Goal: Task Accomplishment & Management: Manage account settings

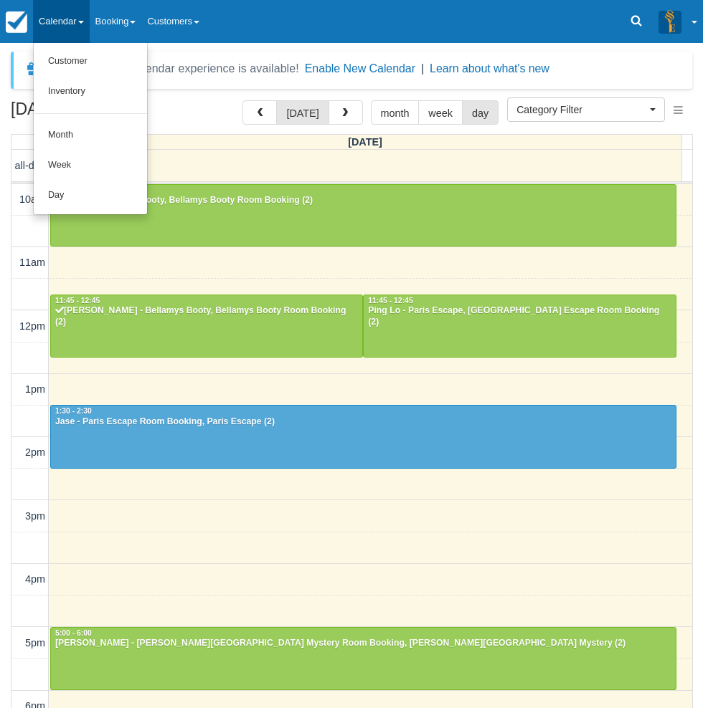
select select
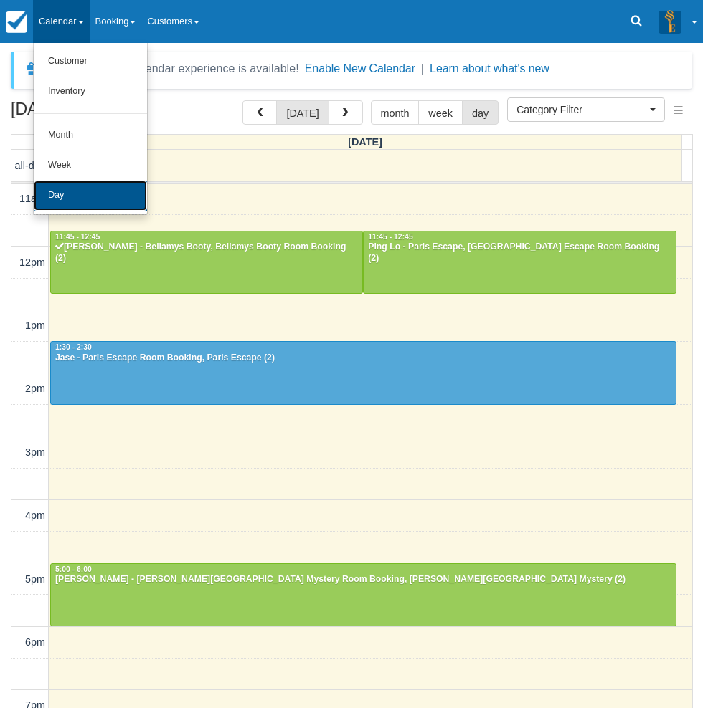
click at [105, 199] on link "Day" at bounding box center [90, 196] width 113 height 30
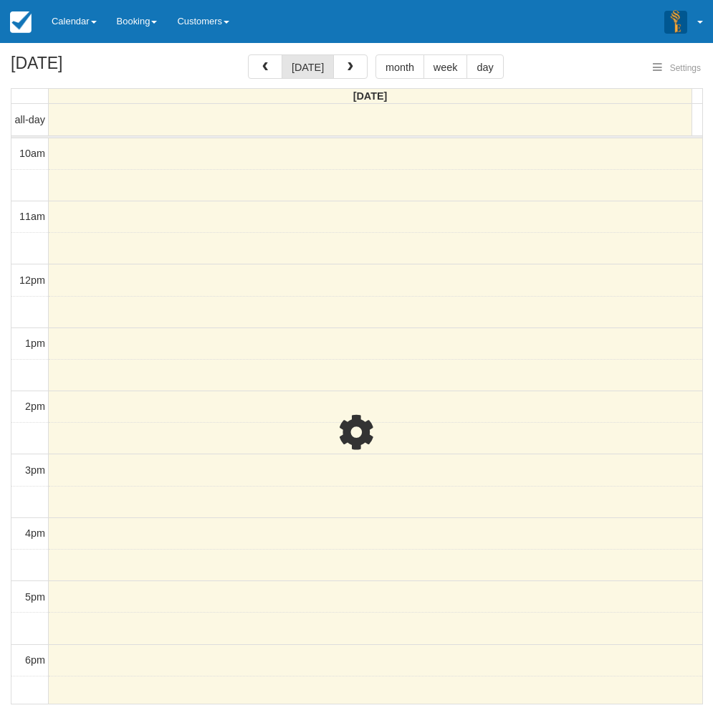
select select
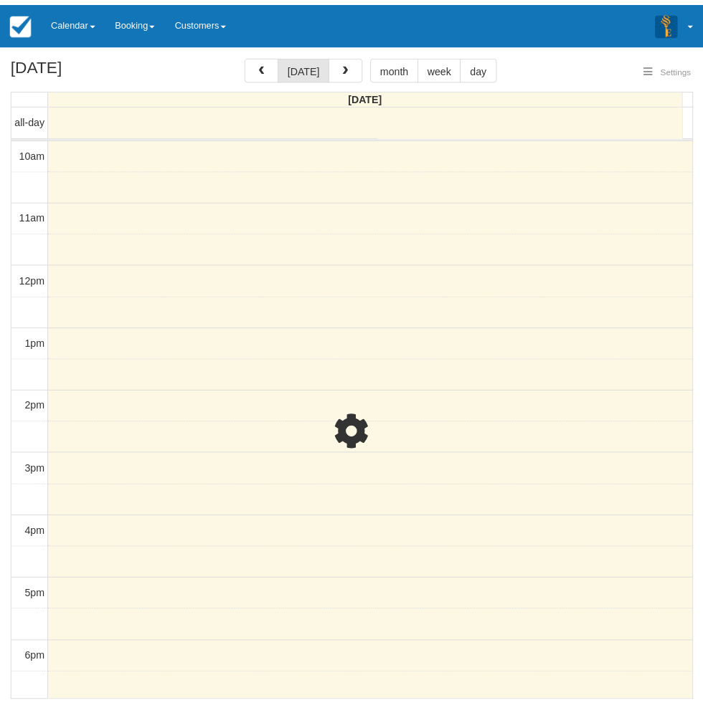
scroll to position [226, 0]
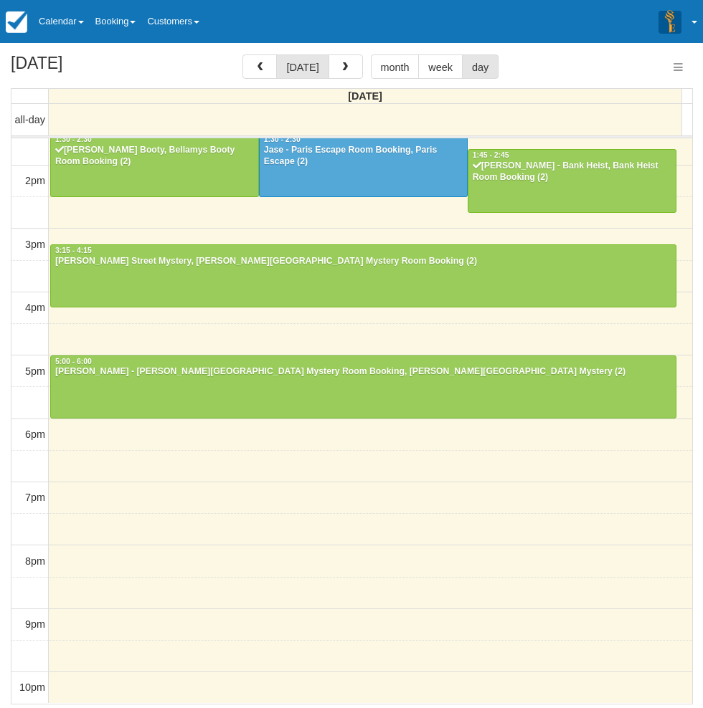
select select
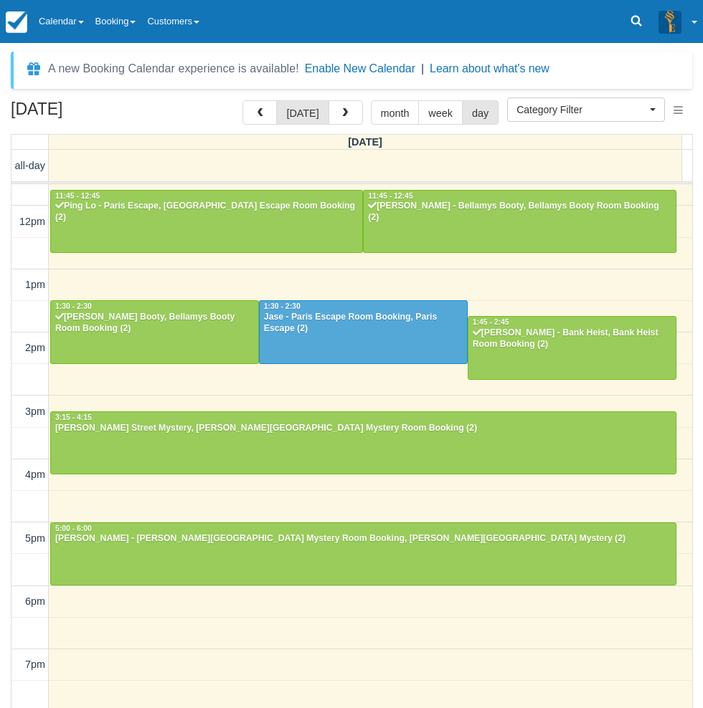
scroll to position [82, 0]
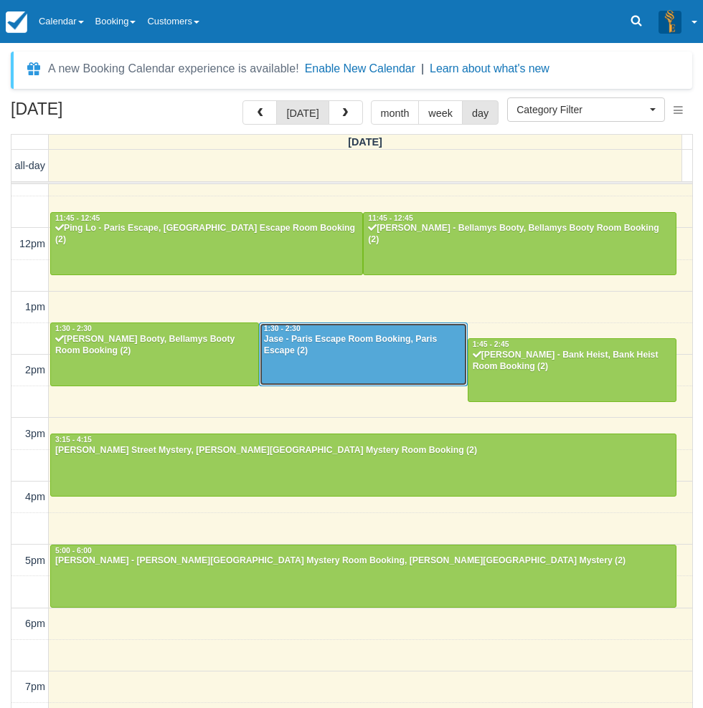
click at [332, 341] on div "Jase - Paris Escape Room Booking, Paris Escape (2)" at bounding box center [363, 345] width 200 height 23
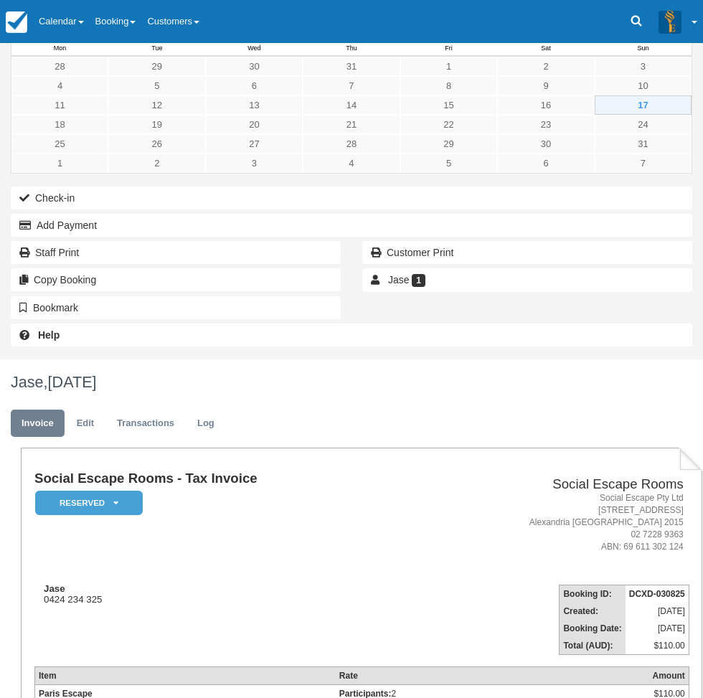
scroll to position [44, 0]
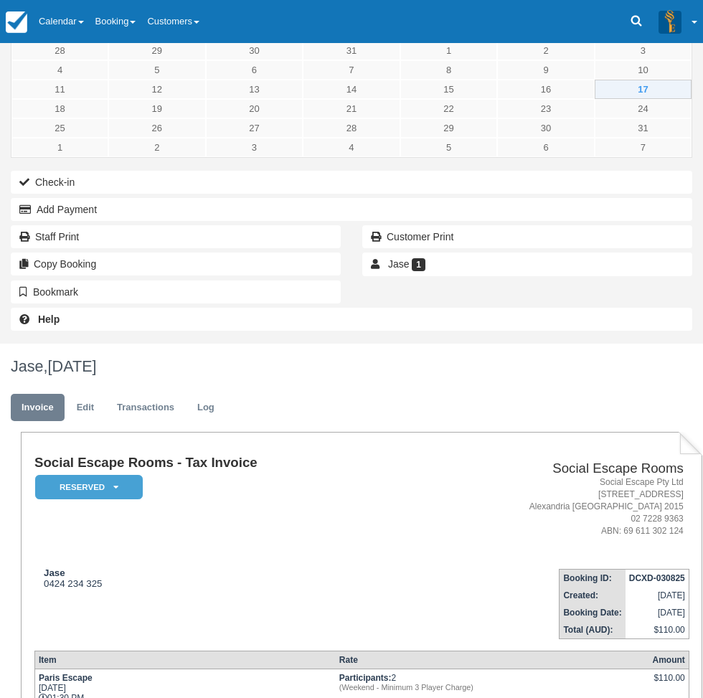
type textarea "No show"
click at [143, 475] on em "Reserved" at bounding box center [89, 487] width 108 height 25
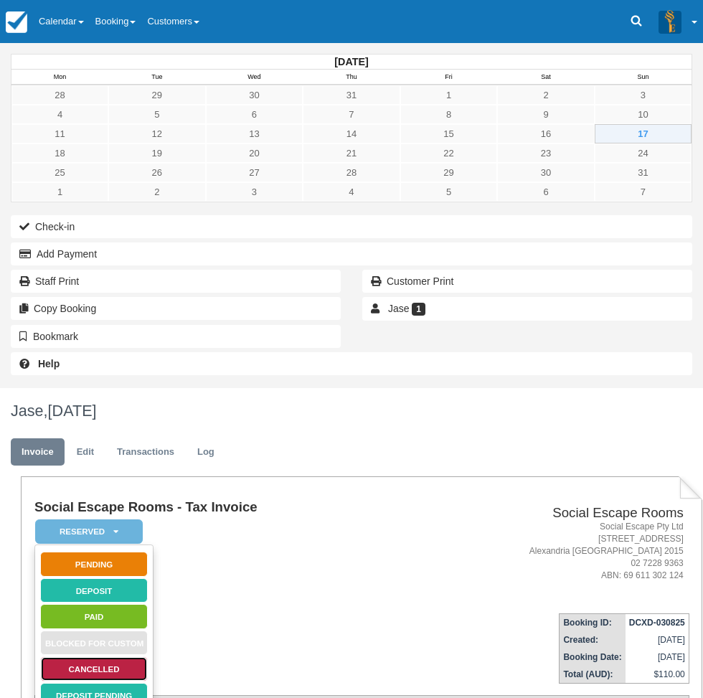
click at [148, 656] on link "Cancelled" at bounding box center [94, 668] width 108 height 25
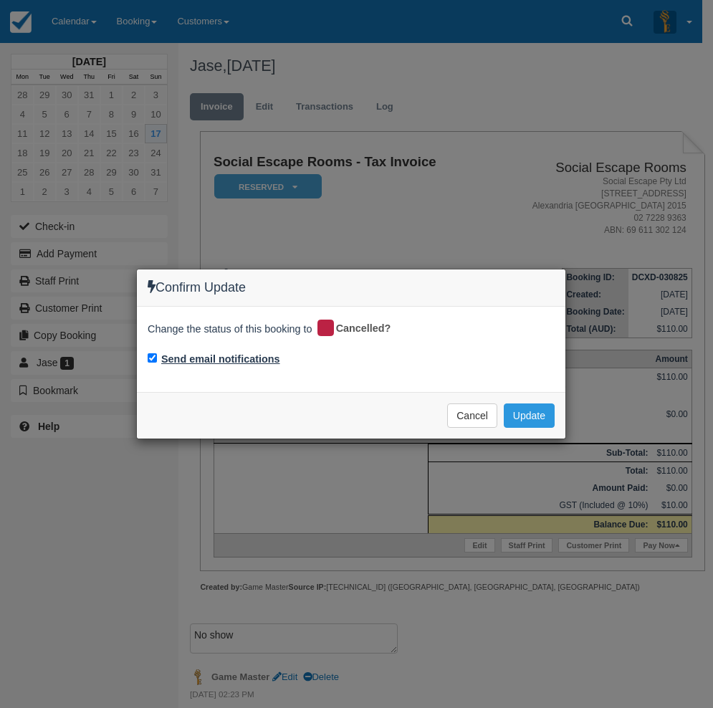
click at [265, 358] on label "Send email notifications" at bounding box center [220, 359] width 119 height 15
click at [157, 358] on input "Send email notifications" at bounding box center [152, 357] width 9 height 9
checkbox input "false"
click at [530, 416] on button "Update" at bounding box center [529, 416] width 51 height 24
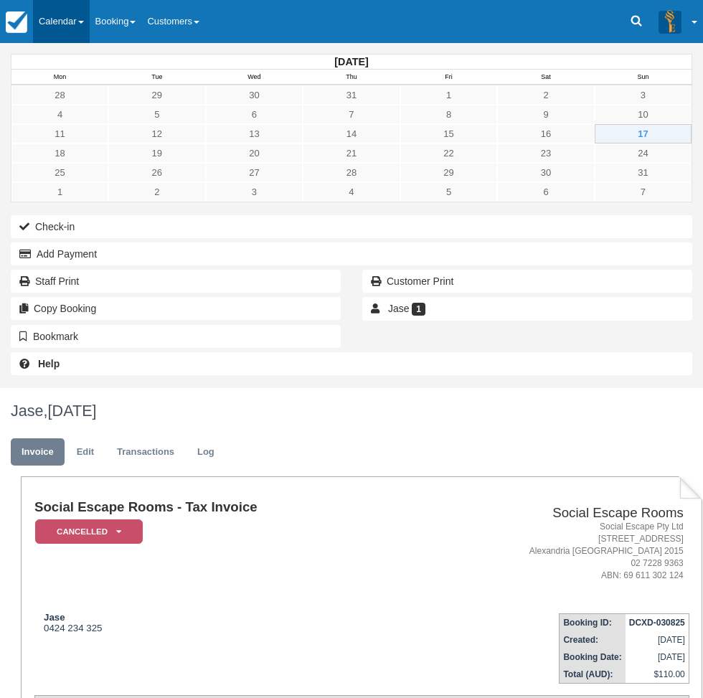
click at [55, 21] on link "Calendar" at bounding box center [61, 21] width 57 height 43
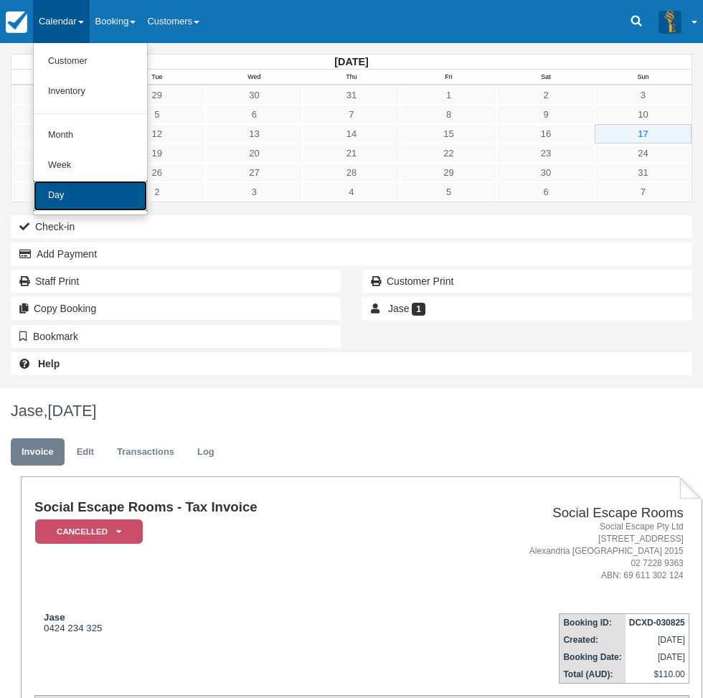
click at [85, 193] on link "Day" at bounding box center [90, 196] width 113 height 30
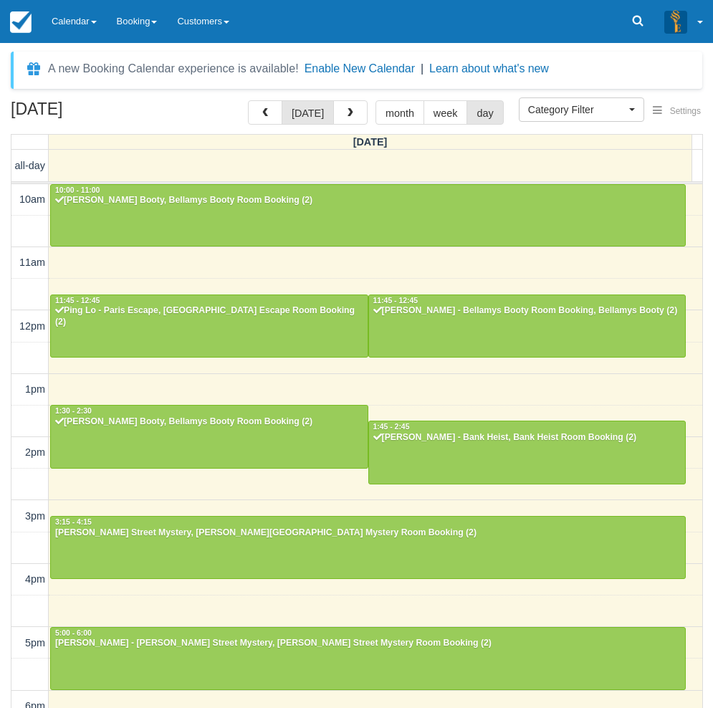
select select
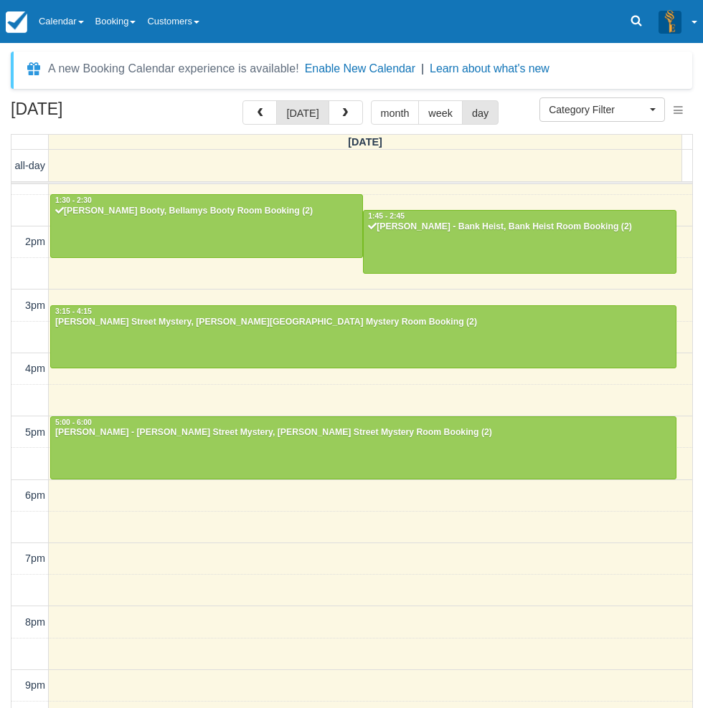
scroll to position [225, 0]
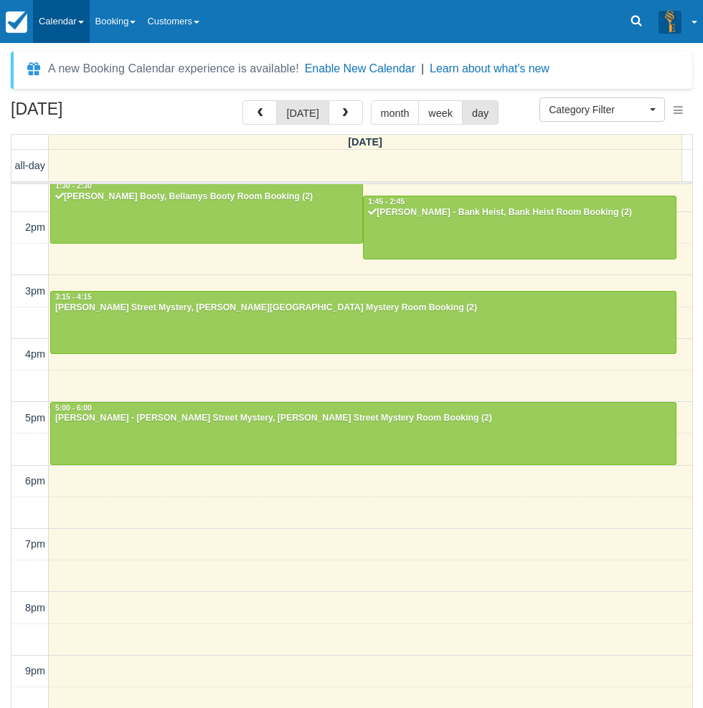
click at [82, 3] on link "Calendar" at bounding box center [61, 21] width 57 height 43
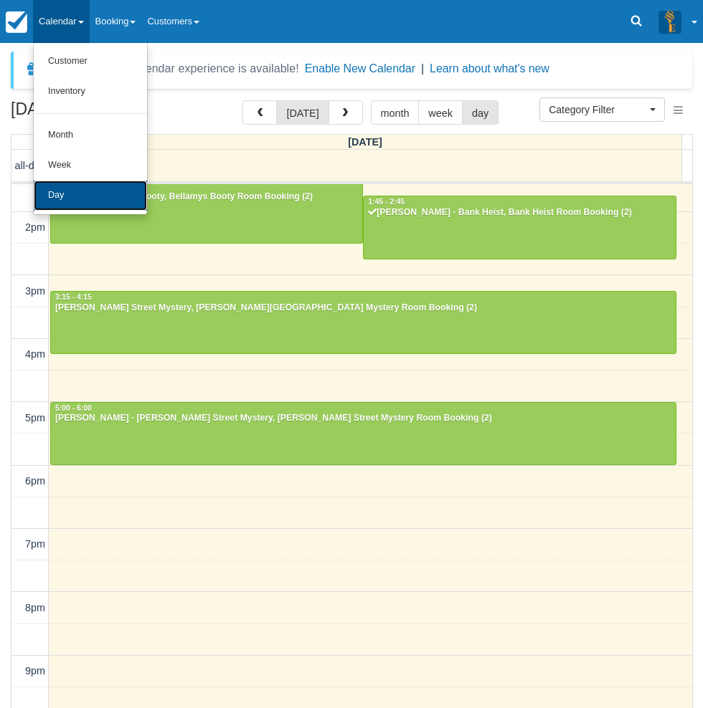
click at [68, 190] on link "Day" at bounding box center [90, 196] width 113 height 30
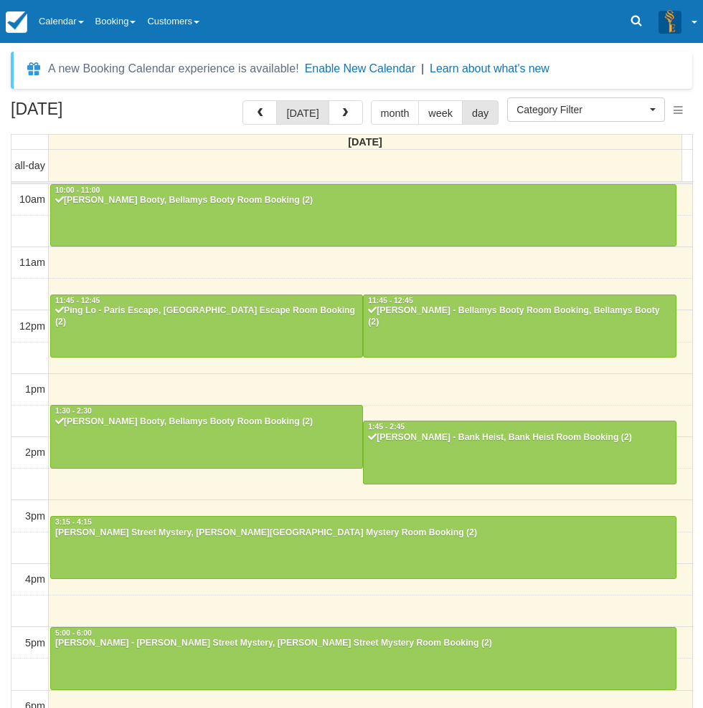
select select
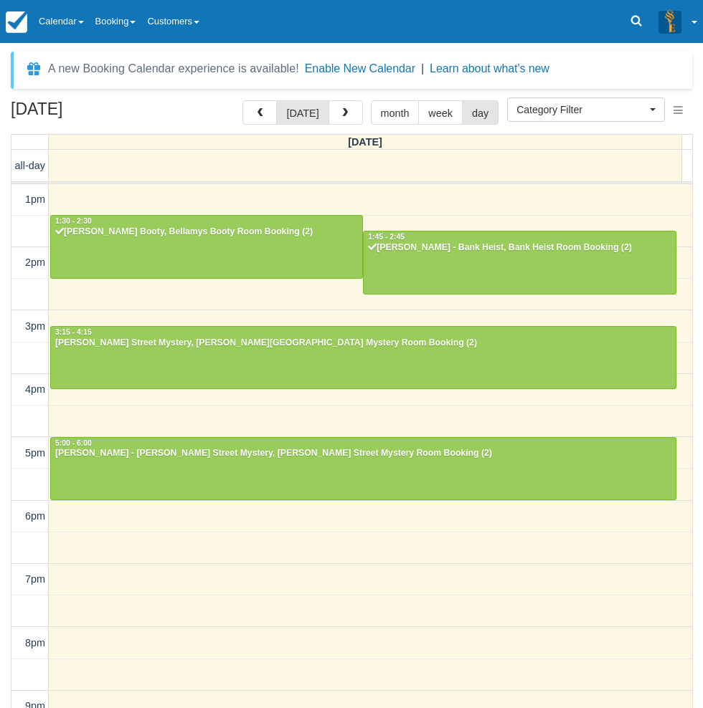
scroll to position [225, 0]
